Goal: Navigation & Orientation: Find specific page/section

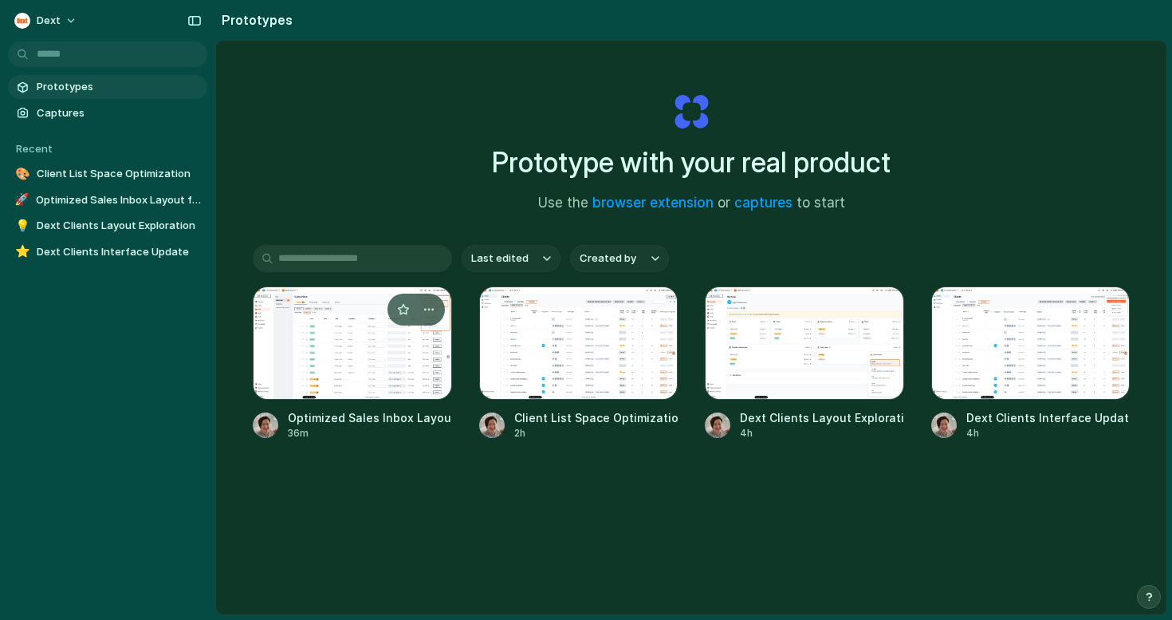
click at [350, 340] on div at bounding box center [352, 342] width 199 height 113
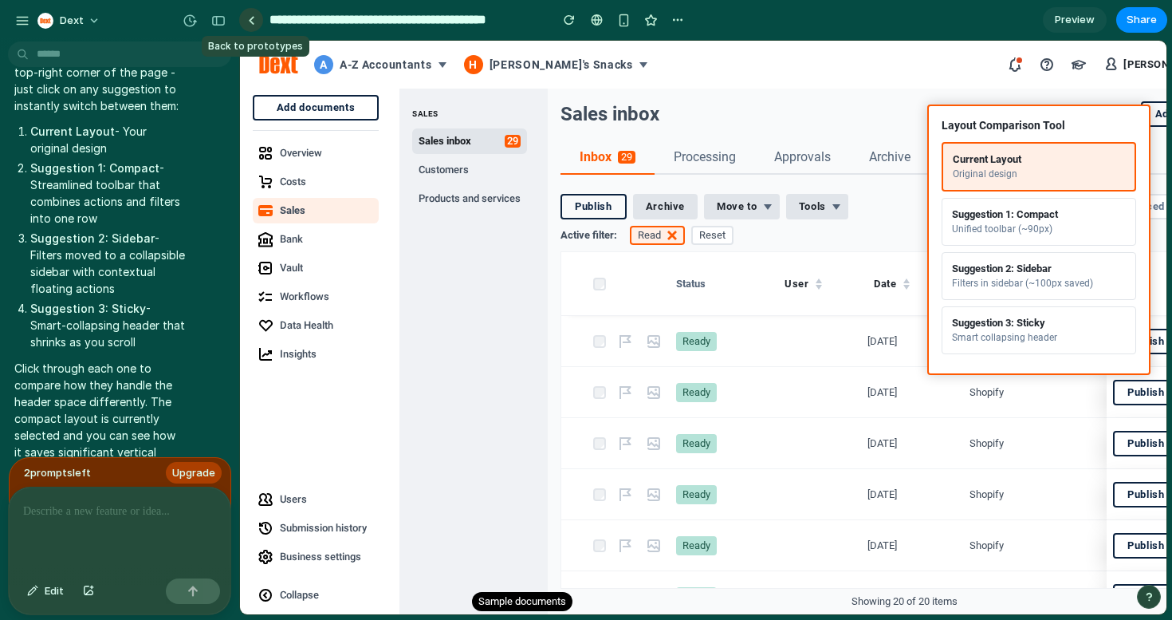
click at [250, 18] on div at bounding box center [251, 20] width 7 height 9
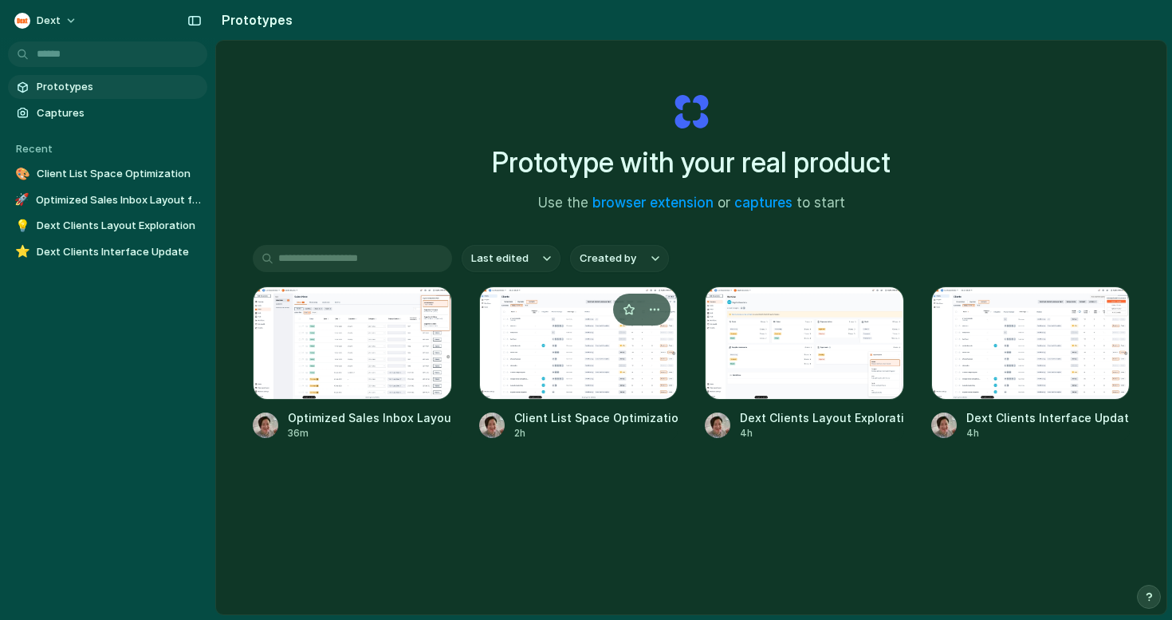
click at [599, 342] on div at bounding box center [578, 342] width 199 height 113
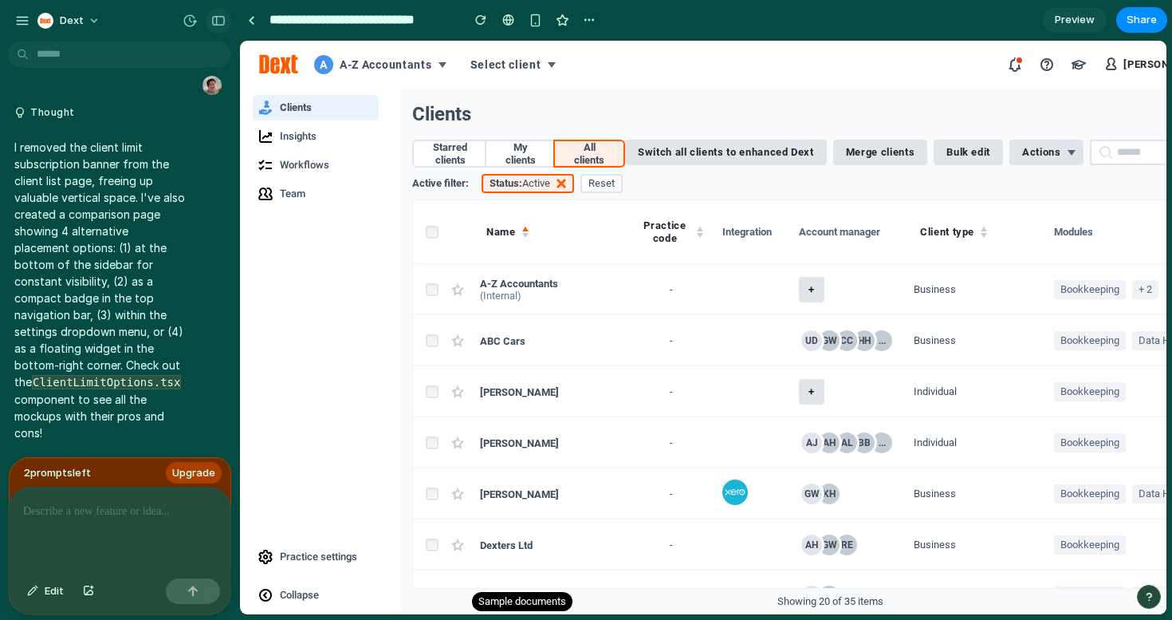
click at [218, 19] on div "button" at bounding box center [218, 20] width 14 height 11
